Goal: Register for event/course

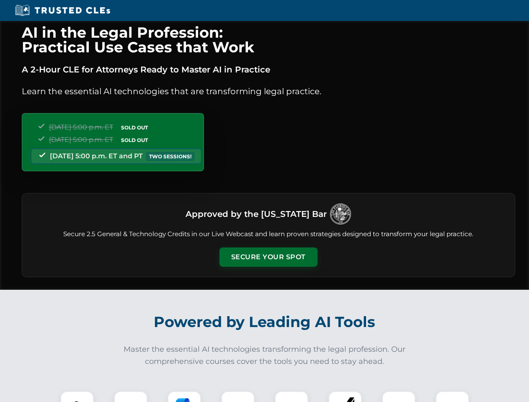
click at [268, 257] on button "Secure Your Spot" at bounding box center [269, 257] width 98 height 19
click at [77, 397] on img at bounding box center [77, 408] width 24 height 24
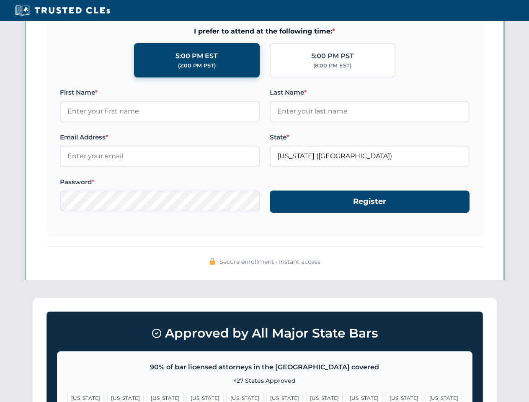
click at [306, 397] on span "[US_STATE]" at bounding box center [324, 398] width 36 height 12
click at [386, 397] on span "[US_STATE]" at bounding box center [404, 398] width 36 height 12
